Goal: Find specific page/section: Find specific page/section

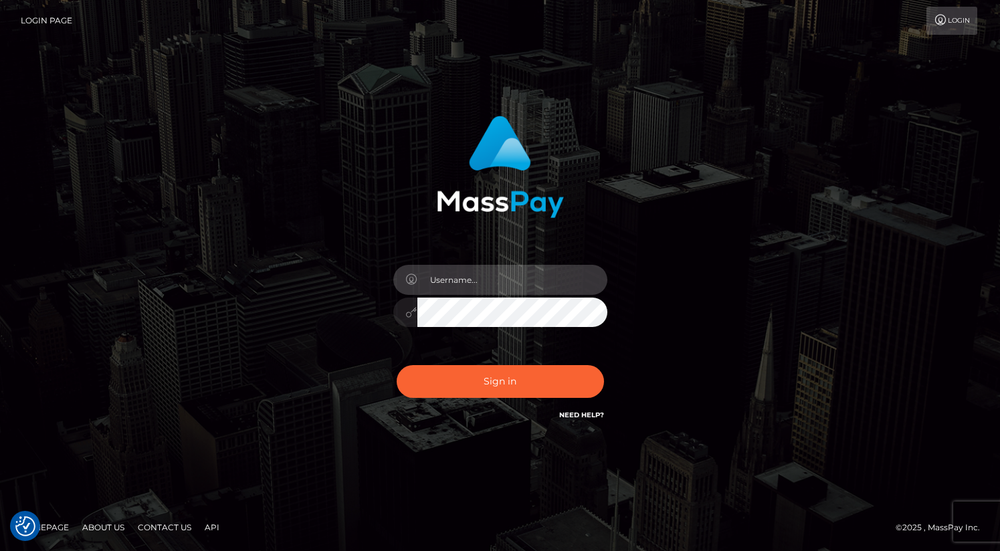
click at [504, 288] on input "text" at bounding box center [512, 280] width 190 height 30
type input "oli.fanvue"
click at [483, 290] on input "text" at bounding box center [512, 280] width 190 height 30
type input "oli.fanvue"
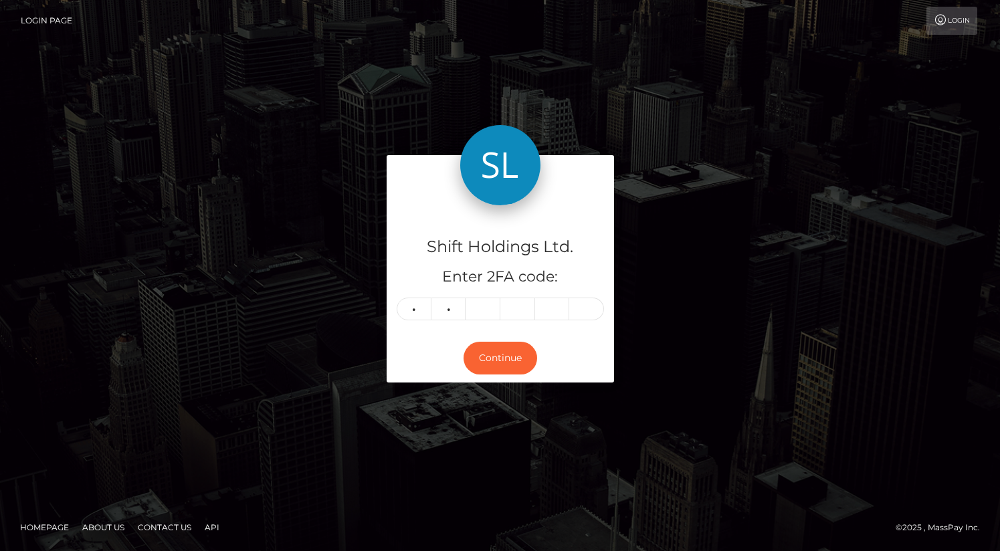
type input "3"
type input "7"
type input "9"
type input "5"
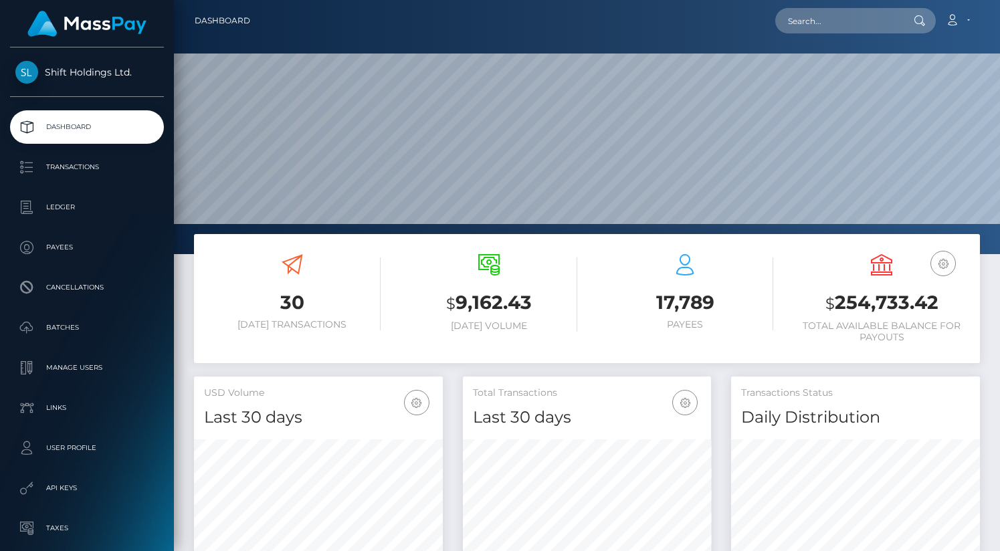
scroll to position [237, 249]
click at [812, 19] on input "text" at bounding box center [838, 20] width 126 height 25
paste input "jas.eleonora96@hotmail.com"
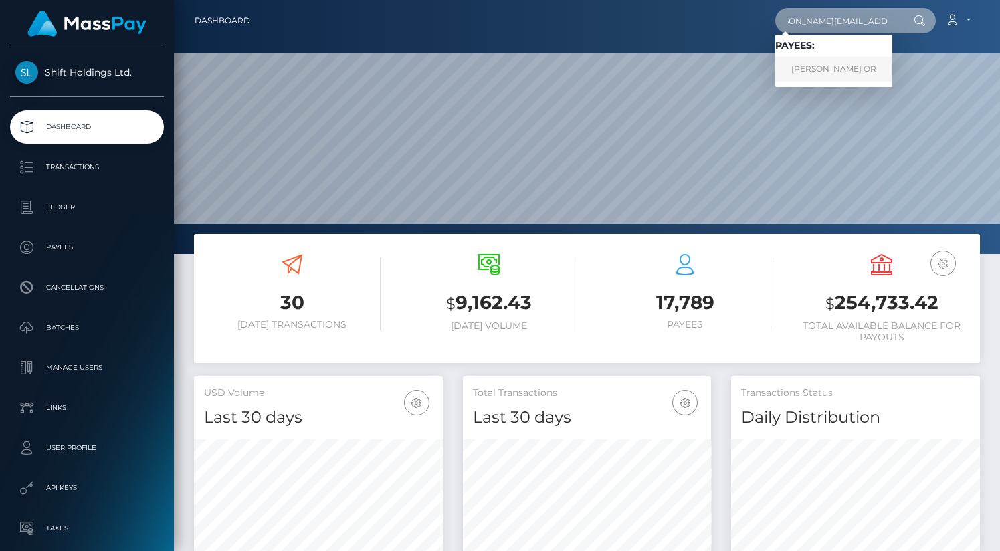
type input "jas.eleonora96@hotmail.com"
click at [845, 64] on link "JASMIN ELEONORA OR" at bounding box center [833, 69] width 117 height 25
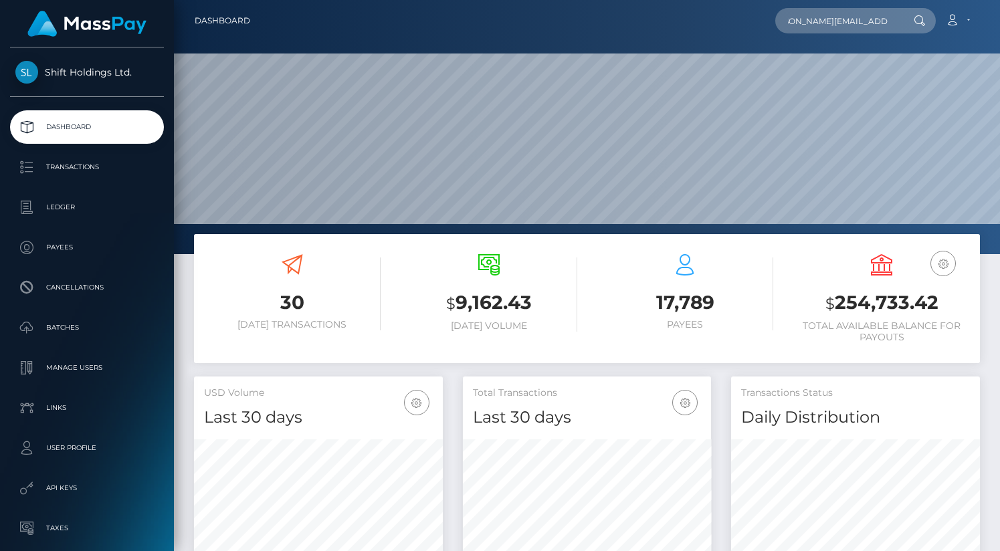
scroll to position [0, 0]
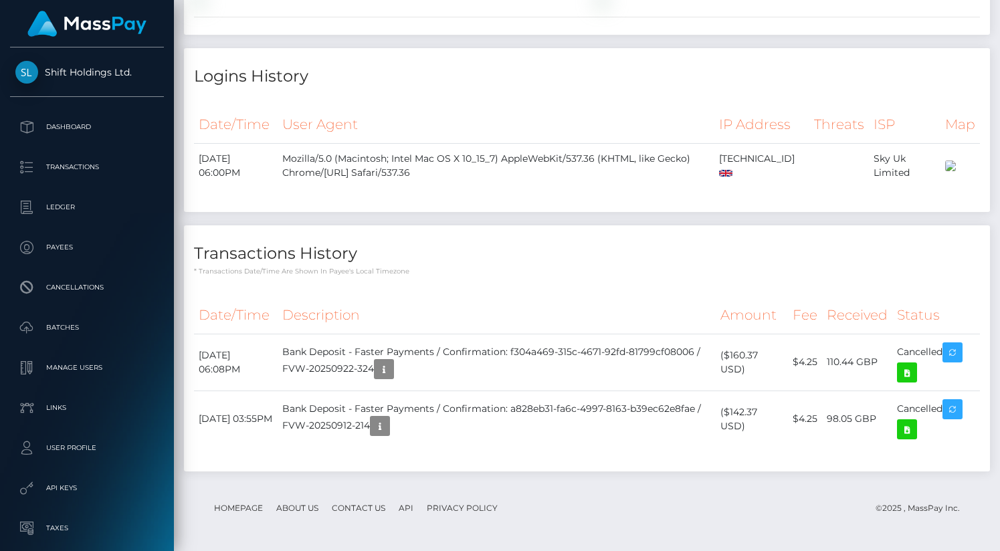
scroll to position [2799, 0]
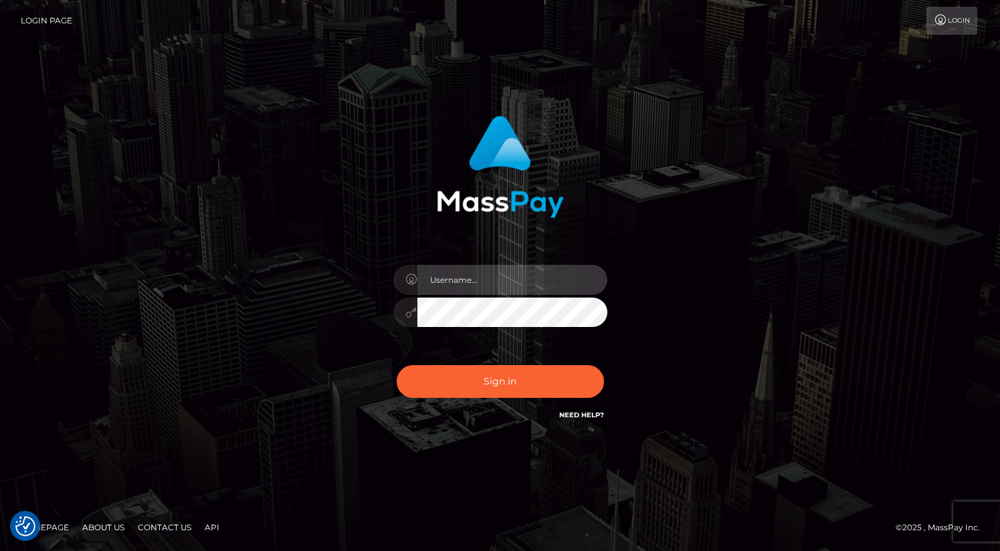
click at [499, 275] on input "text" at bounding box center [512, 280] width 190 height 30
type input "oli.fanvue"
click at [542, 277] on input "text" at bounding box center [512, 280] width 190 height 30
type input "oli.fanvue"
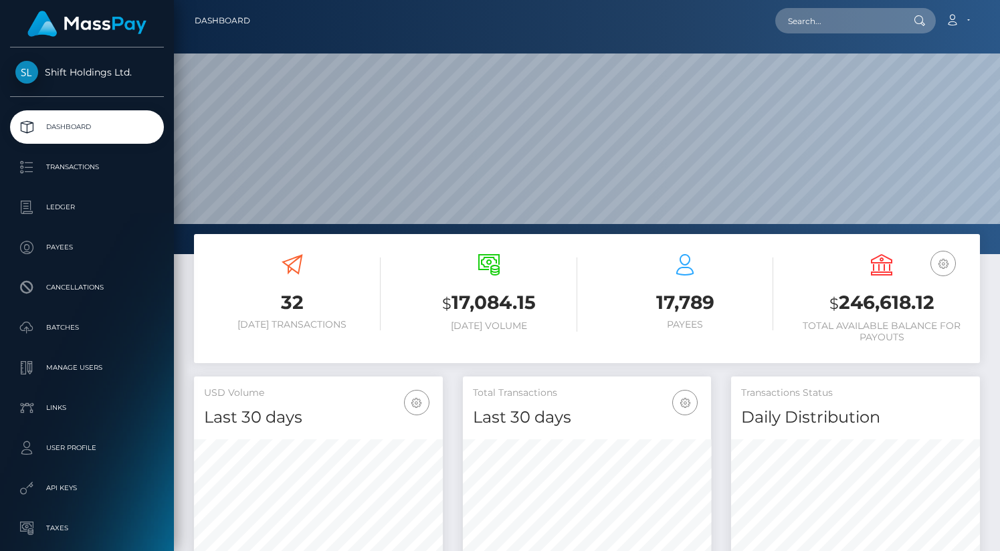
scroll to position [237, 249]
click at [842, 17] on input "text" at bounding box center [838, 20] width 126 height 25
paste input "kspearst@outlook.com"
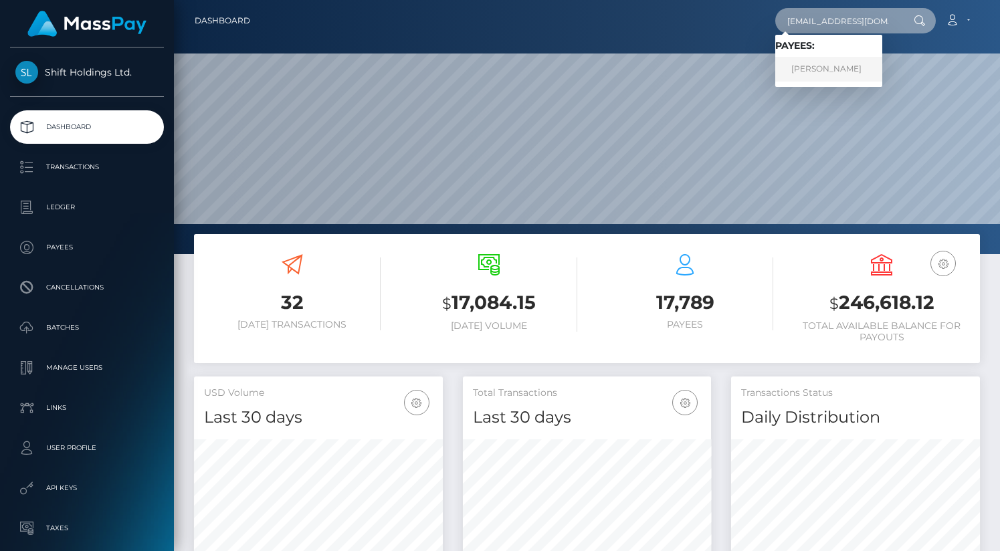
type input "kspearst@outlook.com"
click at [849, 58] on link "KERRIE LOUISE SPEAR" at bounding box center [828, 69] width 107 height 25
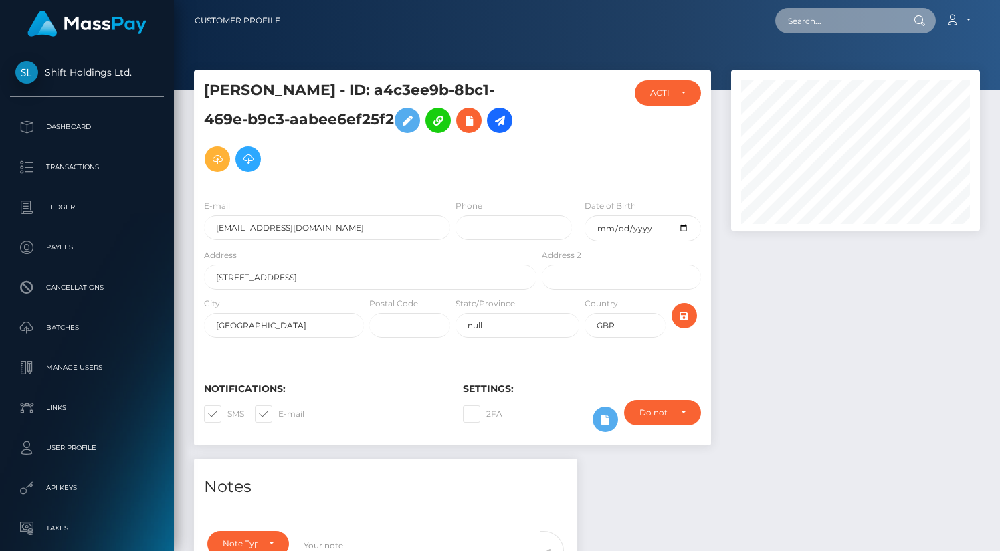
click at [810, 11] on input "text" at bounding box center [838, 20] width 126 height 25
paste input "[PERSON_NAME] [PERSON_NAME]"
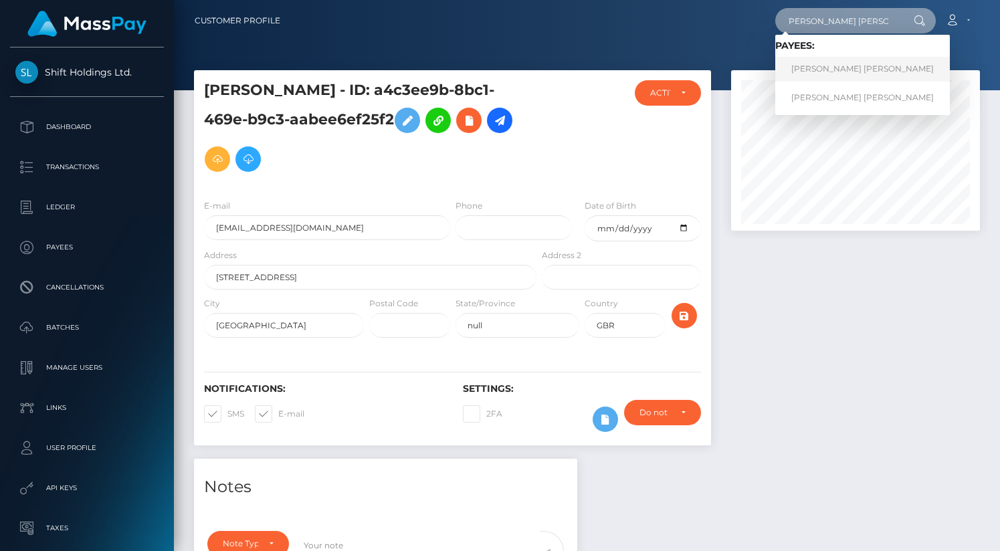
type input "[PERSON_NAME] [PERSON_NAME]"
click at [828, 64] on link "[PERSON_NAME] [PERSON_NAME]" at bounding box center [862, 69] width 175 height 25
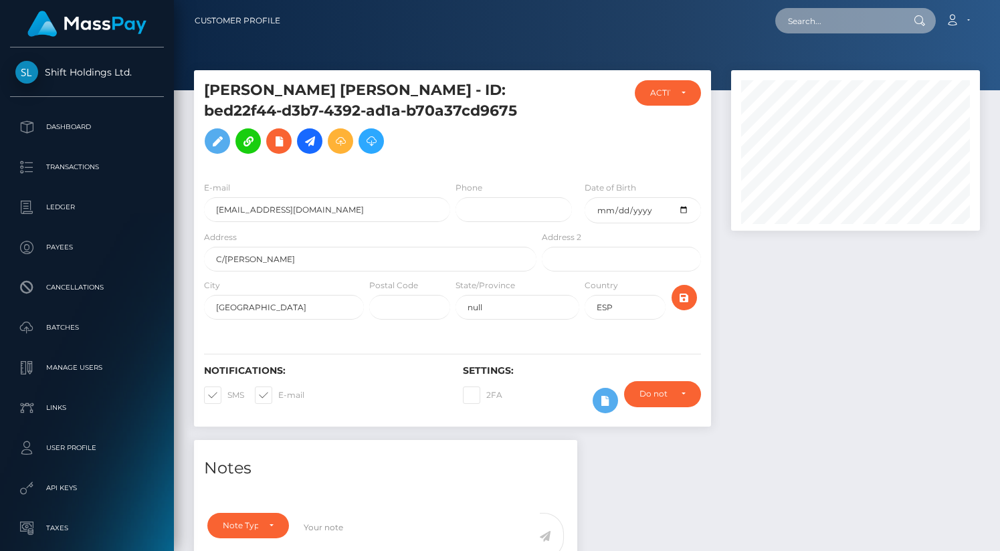
click at [821, 18] on input "text" at bounding box center [838, 20] width 126 height 25
paste input "[PERSON_NAME] [PERSON_NAME]"
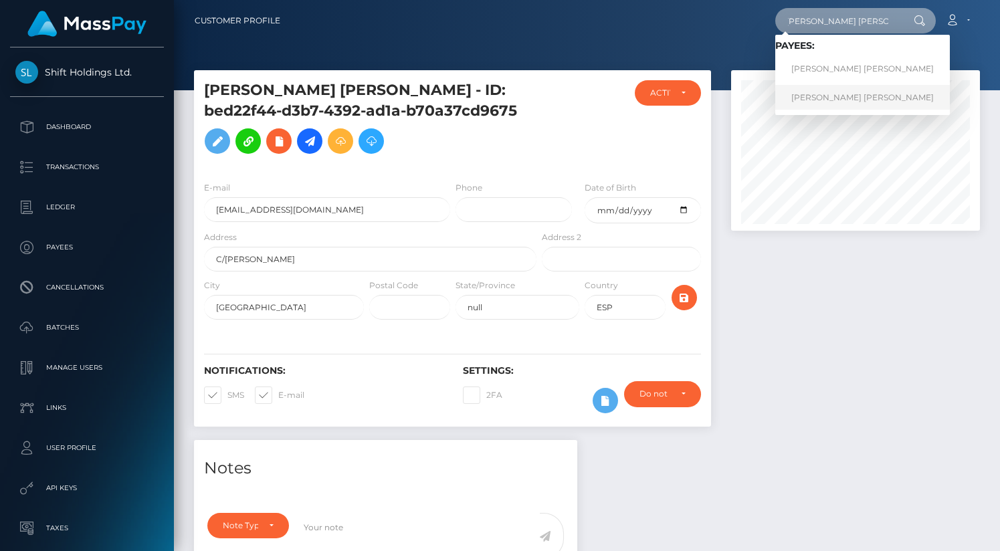
type input "[PERSON_NAME] [PERSON_NAME]"
click at [835, 94] on link "[PERSON_NAME] [PERSON_NAME]" at bounding box center [862, 97] width 175 height 25
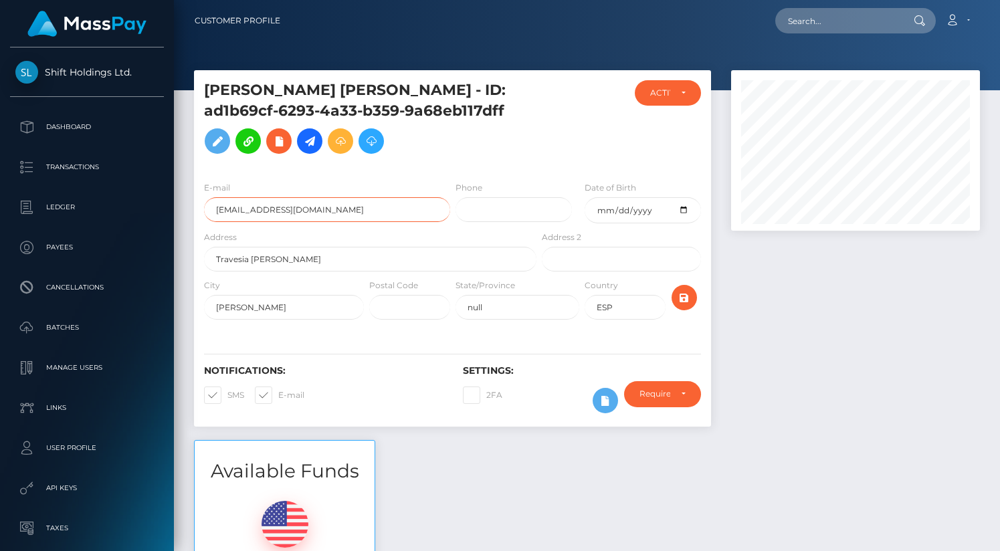
click at [326, 222] on input "[EMAIL_ADDRESS][DOMAIN_NAME]" at bounding box center [327, 209] width 246 height 25
